Goal: Navigation & Orientation: Find specific page/section

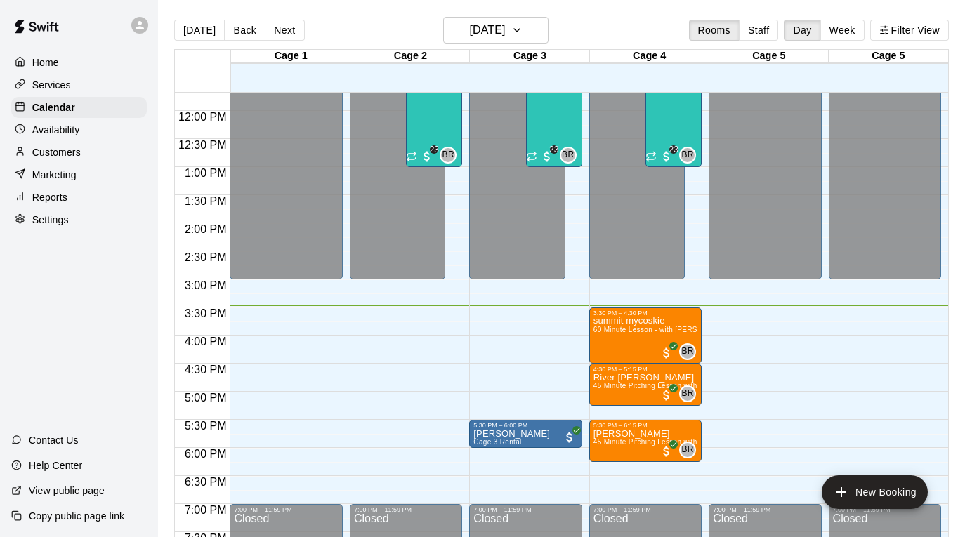
scroll to position [659, 0]
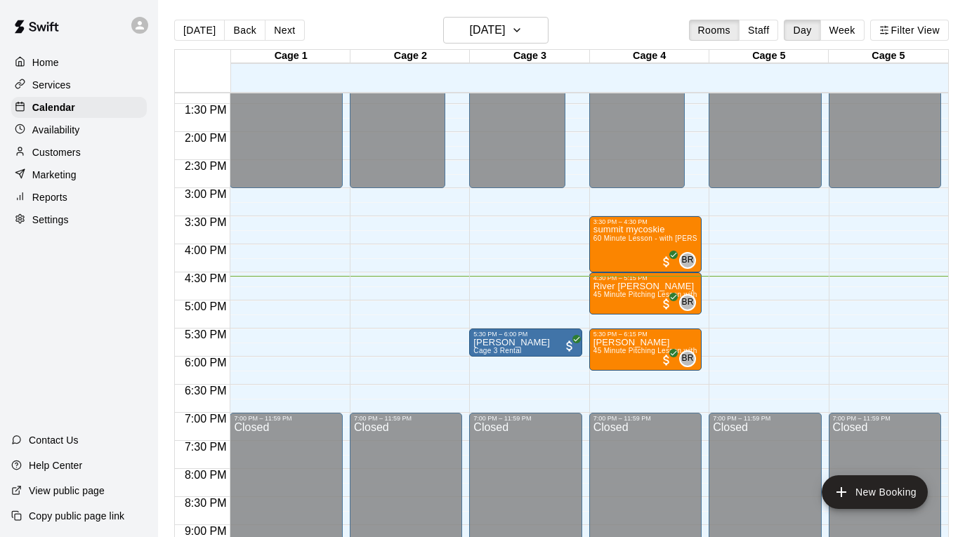
scroll to position [747, 0]
click at [284, 29] on button "Next" at bounding box center [284, 30] width 39 height 21
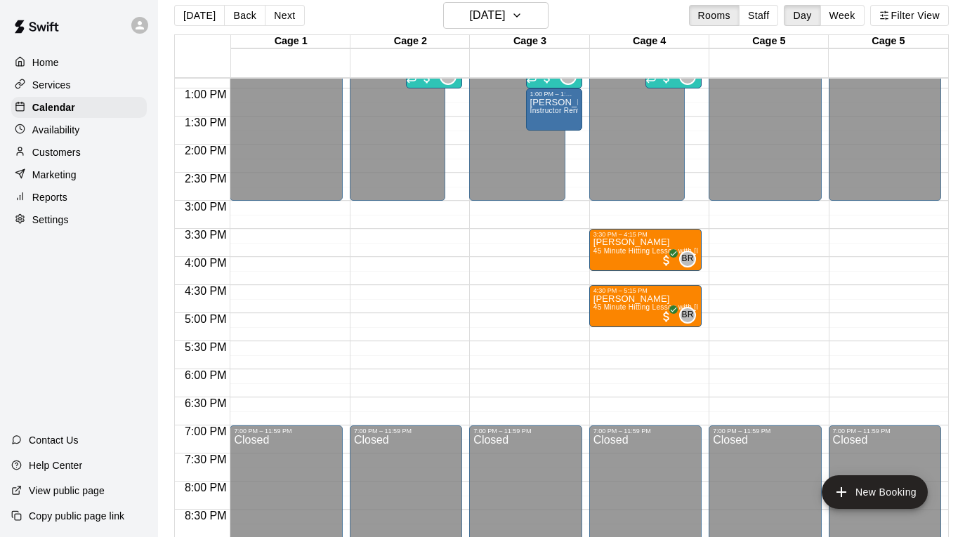
scroll to position [718, 0]
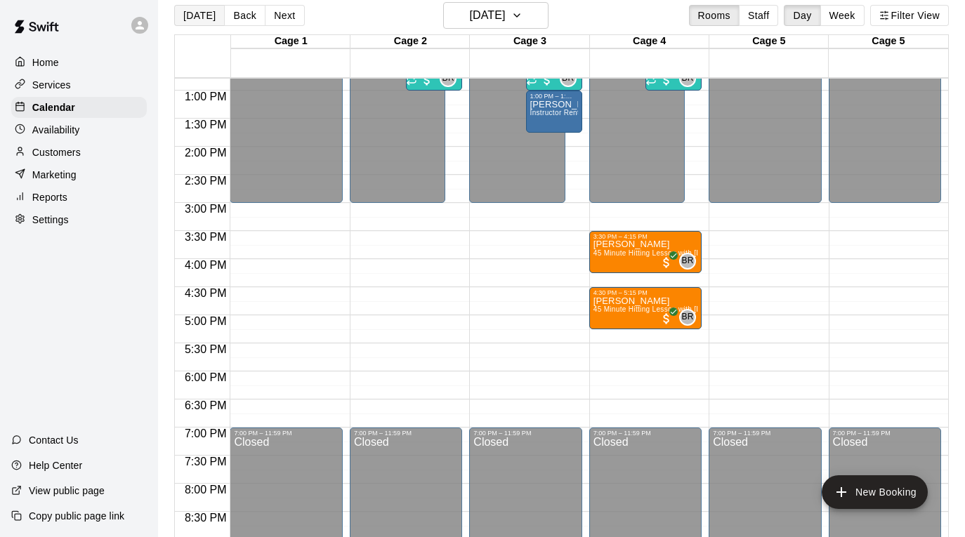
click at [191, 15] on button "[DATE]" at bounding box center [199, 15] width 51 height 21
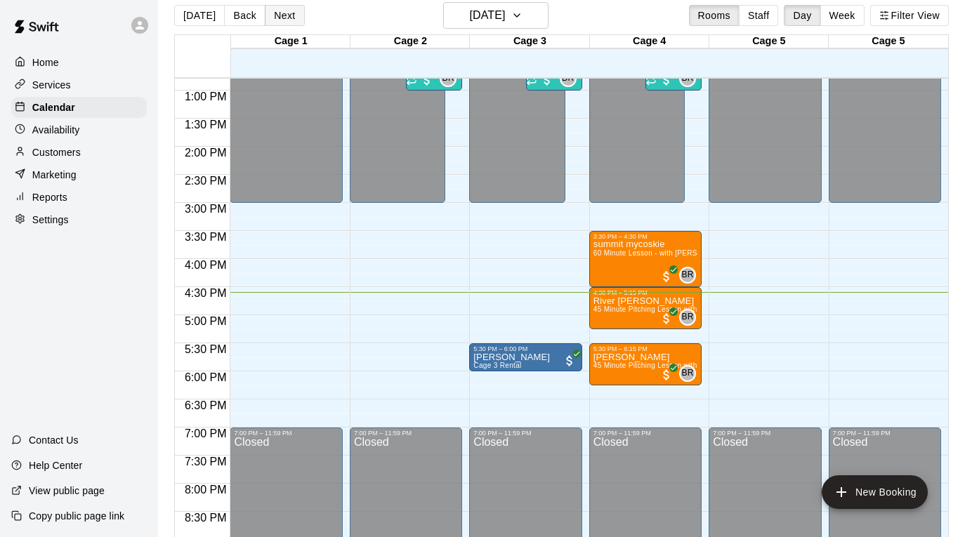
click at [286, 16] on button "Next" at bounding box center [284, 15] width 39 height 21
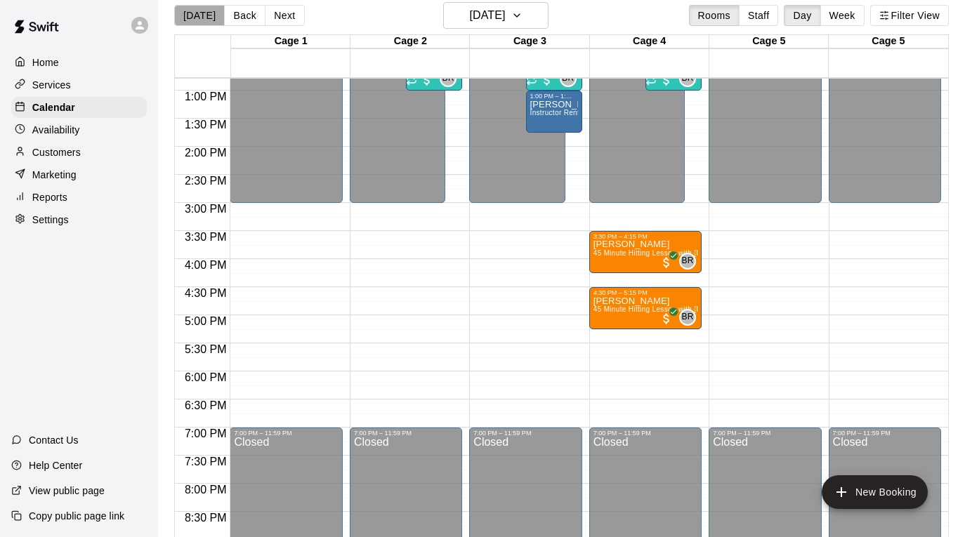
click at [202, 19] on button "[DATE]" at bounding box center [199, 15] width 51 height 21
